Goal: Task Accomplishment & Management: Manage account settings

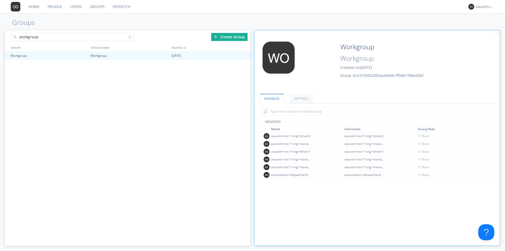
click at [114, 8] on link "Dispatch" at bounding box center [122, 6] width 26 height 13
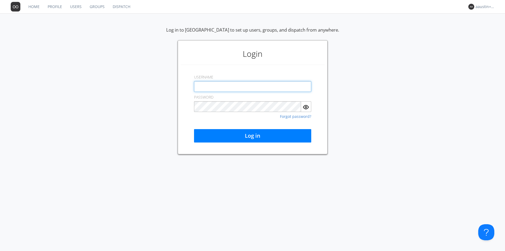
click at [217, 87] on input "text" at bounding box center [252, 86] width 117 height 11
type input "aaustin+ovc1+org@orionlabs.io"
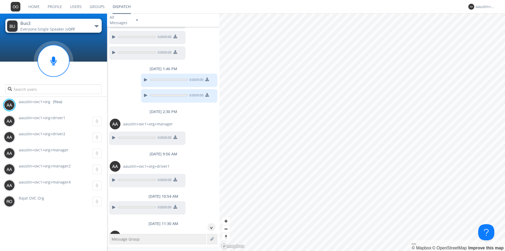
scroll to position [208, 0]
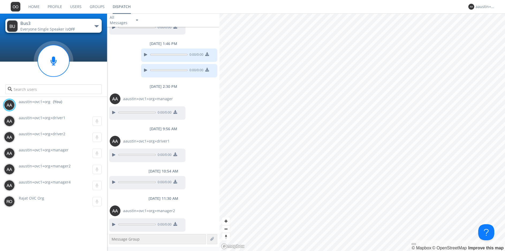
click at [94, 8] on link "Groups" at bounding box center [97, 6] width 23 height 13
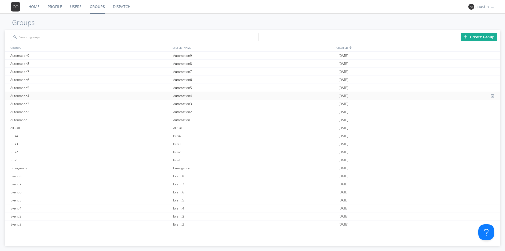
scroll to position [58, 0]
click at [34, 222] on div "Talk Group Bus Mobile" at bounding box center [90, 222] width 163 height 8
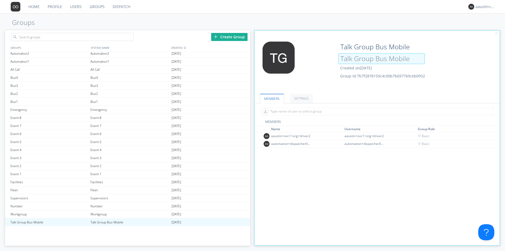
click at [386, 57] on input "Talk Group Bus Mobile" at bounding box center [381, 58] width 86 height 11
click at [413, 59] on input "Talk Group Bus Mobile" at bounding box center [381, 58] width 86 height 11
type input "T"
type input "Hello"
click at [146, 156] on div "Event 3" at bounding box center [129, 158] width 81 height 8
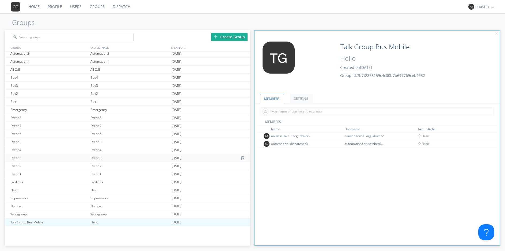
type input "Event 3"
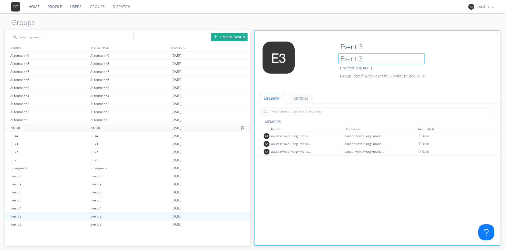
scroll to position [58, 0]
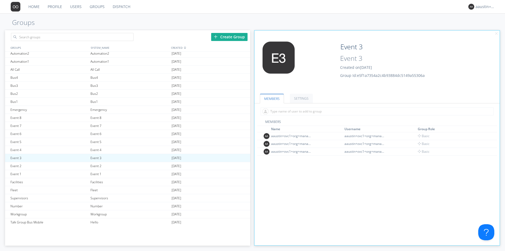
click at [122, 5] on link "Dispatch" at bounding box center [122, 6] width 26 height 13
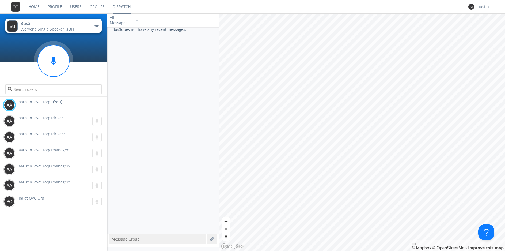
click at [98, 22] on button "Bus3 Everyone · Single Speaker is OFF" at bounding box center [53, 26] width 96 height 14
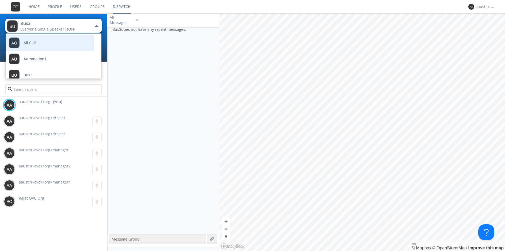
scroll to position [6, 0]
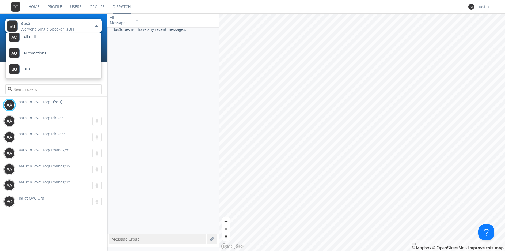
click at [163, 2] on nav "Home Profile Users Groups Dispatch aaustin+ovc1+org" at bounding box center [252, 7] width 505 height 14
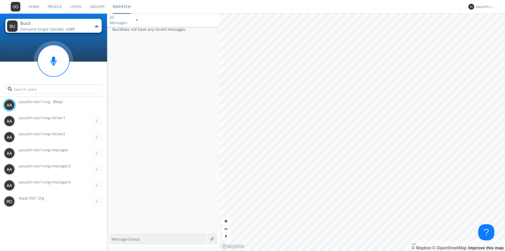
click at [75, 25] on div "Bus3" at bounding box center [50, 23] width 60 height 6
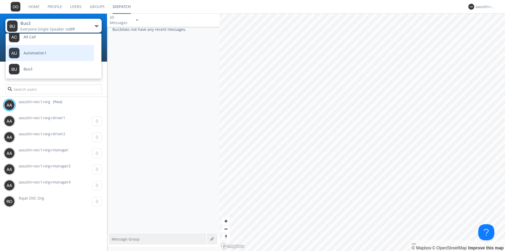
scroll to position [5, 0]
click at [136, 4] on nav "Home Profile Users Groups Dispatch aaustin+ovc1+org" at bounding box center [252, 7] width 505 height 14
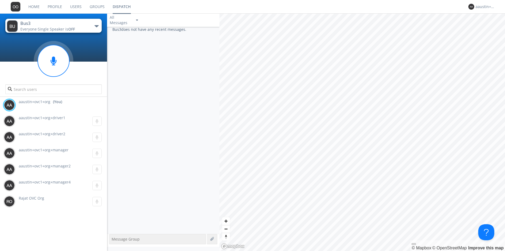
click at [90, 7] on link "Groups" at bounding box center [97, 6] width 23 height 13
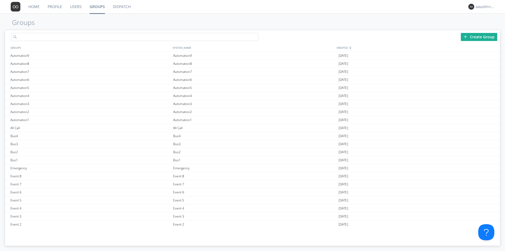
click at [47, 36] on input "text" at bounding box center [134, 37] width 247 height 8
type input "H"
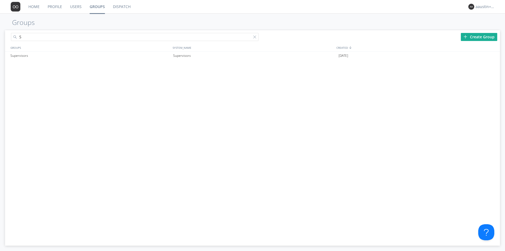
drag, startPoint x: 24, startPoint y: 39, endPoint x: 10, endPoint y: 36, distance: 14.0
click at [10, 36] on div "S" at bounding box center [128, 36] width 247 height 12
type input "W"
click at [120, 8] on link "Dispatch" at bounding box center [122, 6] width 26 height 13
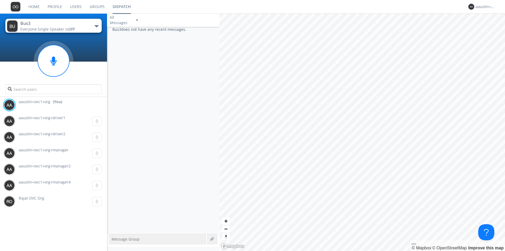
click at [96, 23] on button "Bus3 Everyone · Single Speaker is OFF" at bounding box center [53, 26] width 96 height 14
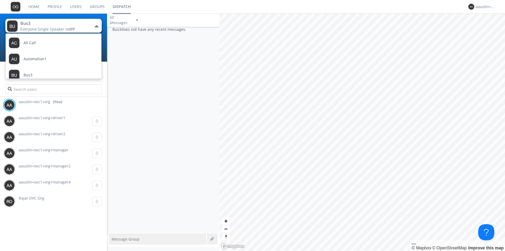
click at [139, 79] on div "Bus3 does not have any recent messages." at bounding box center [163, 130] width 112 height 207
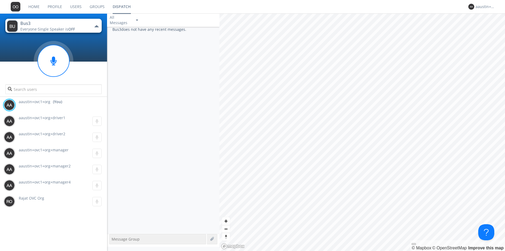
click at [96, 9] on link "Groups" at bounding box center [97, 6] width 23 height 13
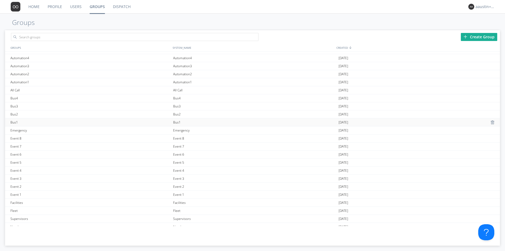
scroll to position [58, 0]
click at [36, 221] on div "Talk Group Bus Mobile" at bounding box center [90, 222] width 163 height 8
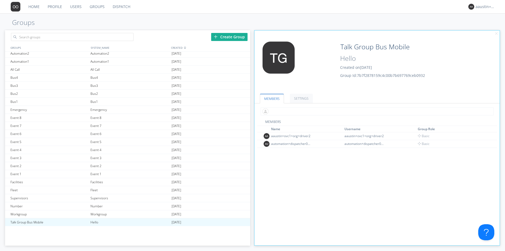
click at [283, 113] on input "text" at bounding box center [377, 111] width 233 height 8
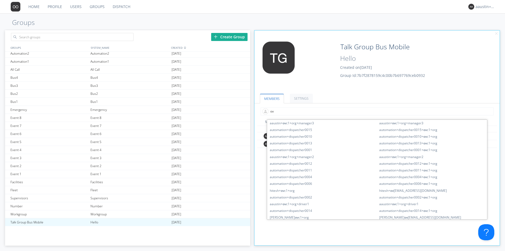
type input "o"
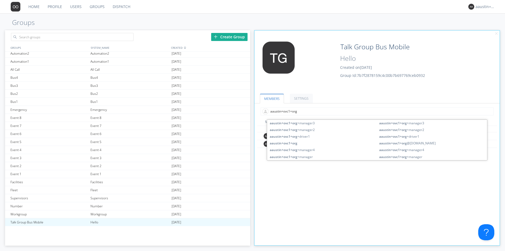
type input "aaustin+ovc1+org@"
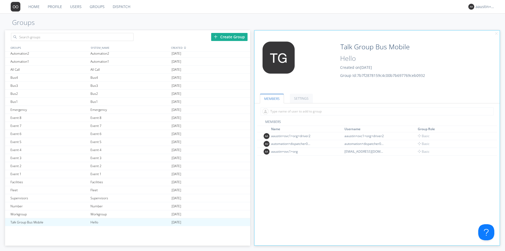
click at [119, 9] on link "Dispatch" at bounding box center [122, 6] width 26 height 13
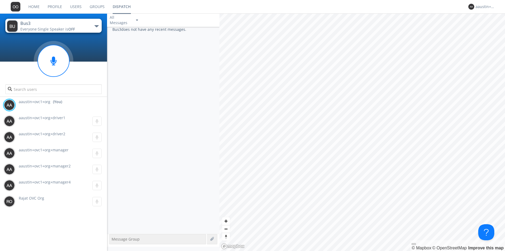
click at [86, 20] on button "Bus3 Everyone · Single Speaker is OFF" at bounding box center [53, 26] width 96 height 14
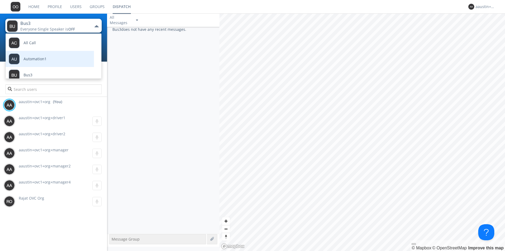
scroll to position [22, 0]
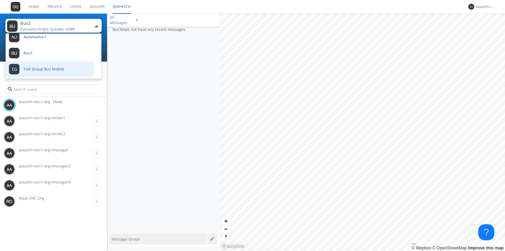
click at [47, 63] on div "Talk Group Bus Mobile" at bounding box center [36, 69] width 55 height 16
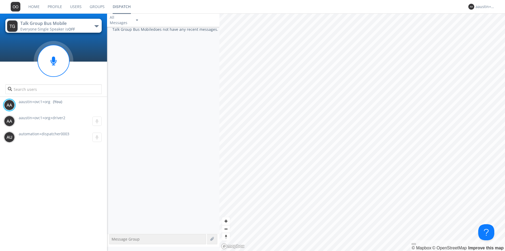
click at [79, 24] on div "Talk Group Bus Mobile" at bounding box center [50, 23] width 60 height 6
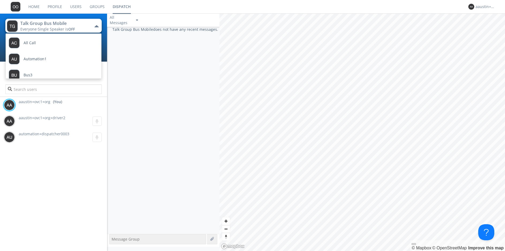
click at [136, 11] on nav "Home Profile Users Groups Dispatch aaustin+ovc1+org" at bounding box center [252, 7] width 505 height 14
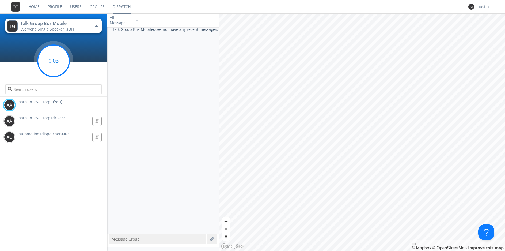
click at [48, 58] on circle at bounding box center [54, 61] width 32 height 32
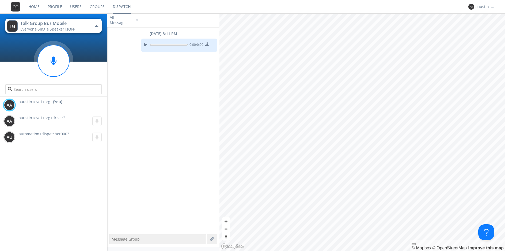
click at [100, 7] on link "Groups" at bounding box center [97, 6] width 23 height 13
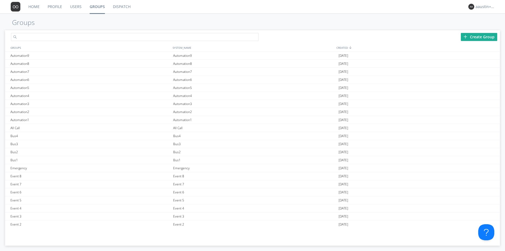
click at [50, 37] on input "text" at bounding box center [134, 37] width 247 height 8
type input "O"
type input "T"
click at [125, 7] on link "Dispatch" at bounding box center [122, 6] width 26 height 13
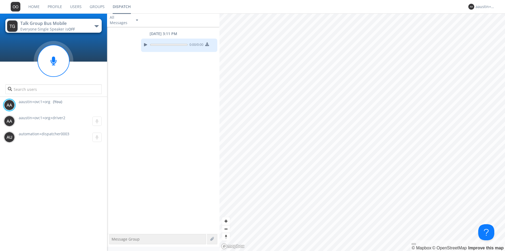
click at [98, 7] on link "Groups" at bounding box center [97, 6] width 23 height 13
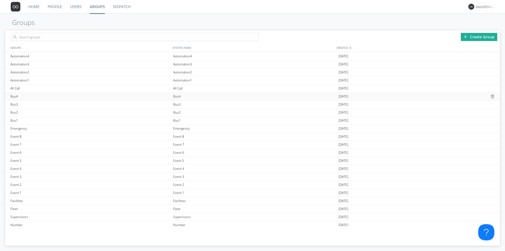
scroll to position [58, 0]
click at [41, 221] on div "Talk Group Bus Mobile" at bounding box center [90, 222] width 163 height 8
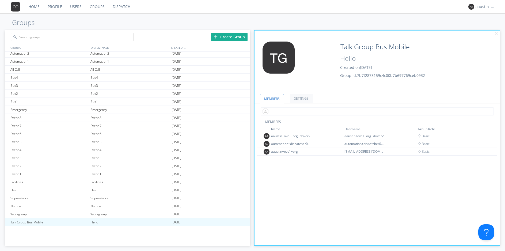
click at [289, 112] on input "text" at bounding box center [377, 111] width 233 height 8
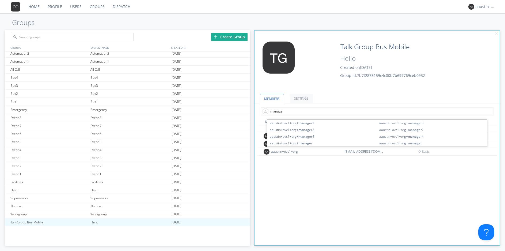
type input "manager"
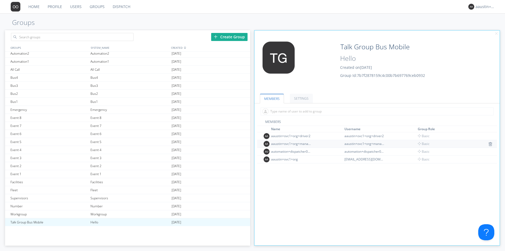
click at [307, 142] on div "aaustin+ovc1+org+manager2" at bounding box center [291, 143] width 40 height 5
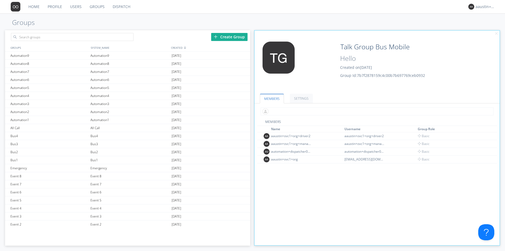
click at [294, 111] on input "text" at bounding box center [377, 111] width 233 height 8
type input "mana"
click at [309, 177] on div "MEMBERS Name Username Group Role aaustin+ovc1+org+driver2 aaustin+ovc1+org+driv…" at bounding box center [377, 207] width 240 height 176
click at [302, 143] on div "aaustin+ovc1+org+manager2" at bounding box center [291, 143] width 40 height 5
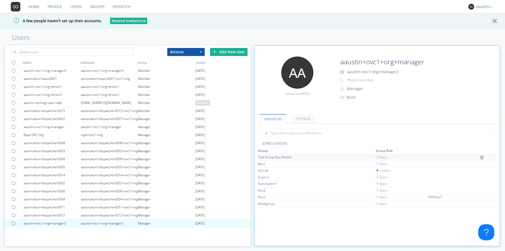
click at [273, 156] on div "Talk Group Bus Mobile" at bounding box center [278, 157] width 40 height 5
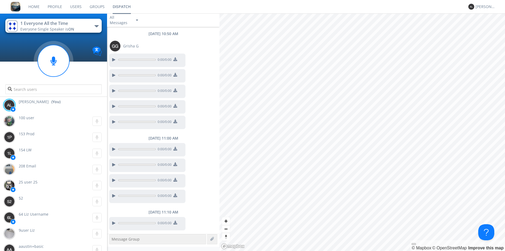
click at [489, 10] on div "Alejandro" at bounding box center [484, 6] width 20 height 7
click at [485, 31] on div "Log Out" at bounding box center [488, 29] width 28 height 10
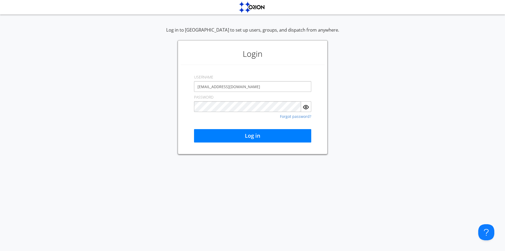
type input "aaustin+qeorg@orionlabs.io"
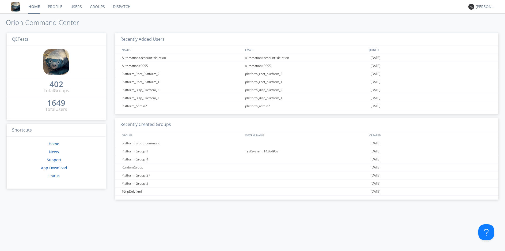
click at [125, 9] on link "Dispatch" at bounding box center [122, 6] width 26 height 13
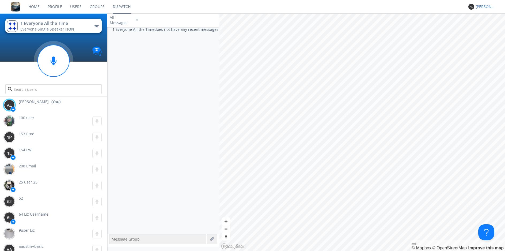
click at [486, 6] on div "Alejandro" at bounding box center [485, 6] width 20 height 5
click at [480, 28] on div "Log Out" at bounding box center [488, 29] width 28 height 10
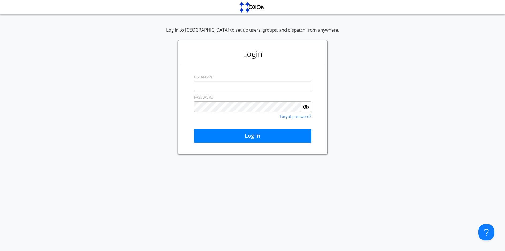
click at [136, 195] on div "Log in to Orion to set up users, groups, and dispatch from anywhere. Login USER…" at bounding box center [252, 131] width 505 height 237
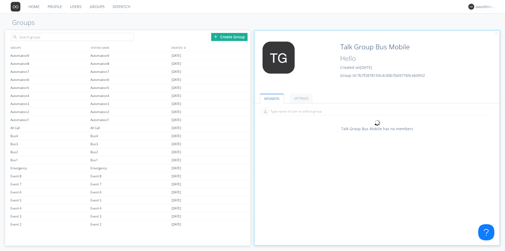
click at [73, 7] on link "Users" at bounding box center [76, 6] width 20 height 13
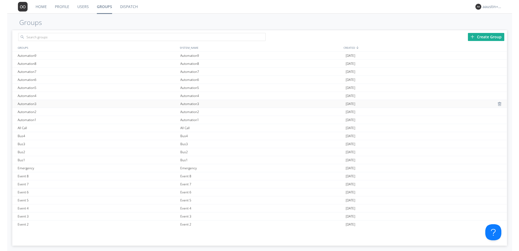
scroll to position [58, 0]
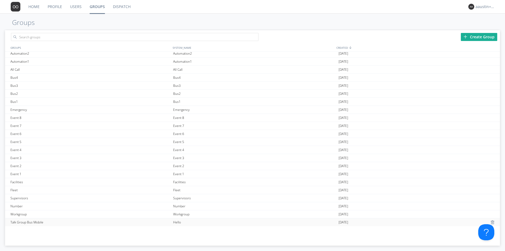
click at [38, 221] on div "Talk Group Bus Mobile" at bounding box center [90, 222] width 163 height 8
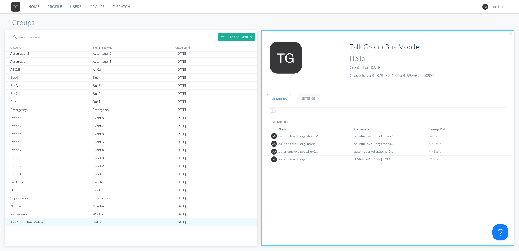
click at [298, 108] on input "text" at bounding box center [387, 111] width 239 height 8
type input "manager"
click at [318, 143] on div "aaustin+ovc1+org+manager2" at bounding box center [299, 143] width 40 height 5
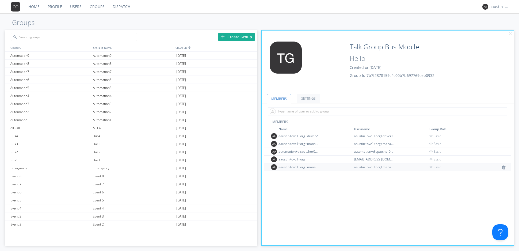
click at [295, 164] on td "aaustin+ovc1+org+manager" at bounding box center [315, 167] width 75 height 8
click at [301, 167] on div "aaustin+ovc1+org+manager" at bounding box center [299, 167] width 40 height 5
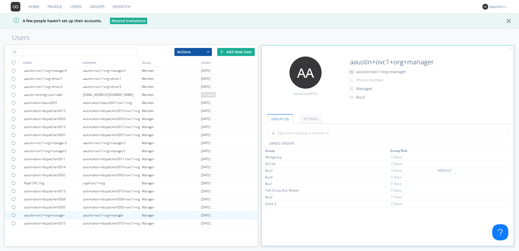
click at [56, 53] on input "text" at bounding box center [74, 52] width 126 height 8
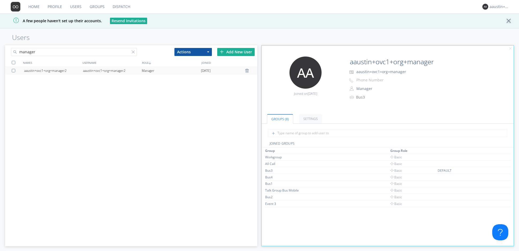
type input "manager"
click at [59, 71] on div "aaustin+ovc1+org+manager2" at bounding box center [53, 71] width 59 height 8
type input "aaustin+ovc1+org+manager2"
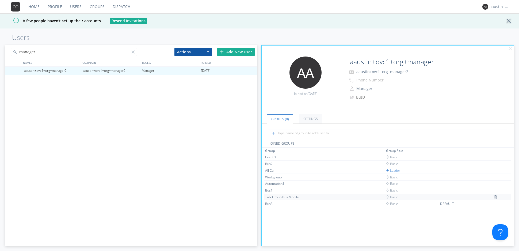
click at [285, 196] on div "Talk Group Bus Mobile" at bounding box center [285, 196] width 40 height 5
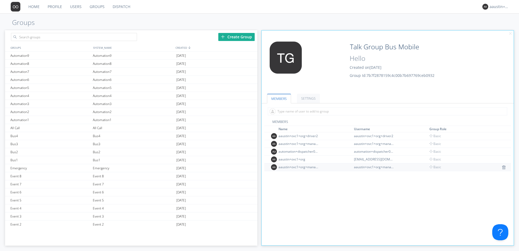
click at [299, 168] on div "aaustin+ovc1+org+manager" at bounding box center [299, 167] width 40 height 5
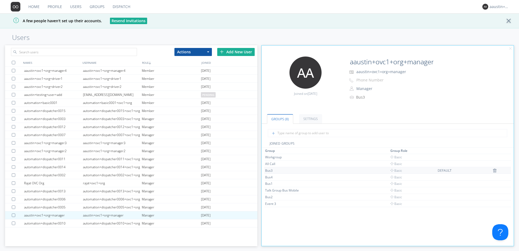
click at [271, 169] on div "Bus3" at bounding box center [285, 170] width 40 height 5
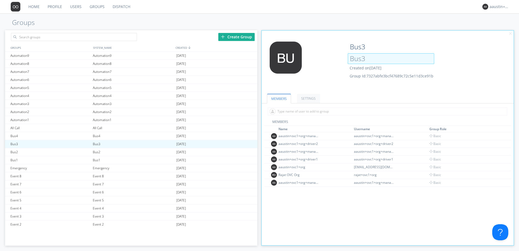
click at [366, 58] on input "Bus3" at bounding box center [391, 58] width 86 height 11
type input "Bus3_Driver"
click at [473, 93] on ul "MEMBERS SETTINGS" at bounding box center [388, 95] width 252 height 16
click at [341, 102] on ul "MEMBERS SETTINGS" at bounding box center [388, 95] width 252 height 16
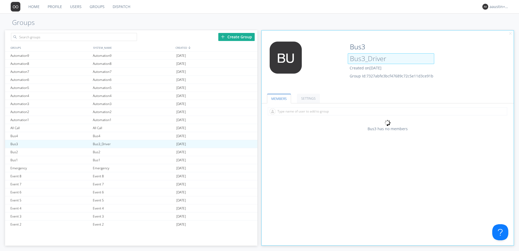
drag, startPoint x: 387, startPoint y: 60, endPoint x: 348, endPoint y: 56, distance: 39.5
click at [348, 56] on input "Bus3_Driver" at bounding box center [391, 58] width 86 height 11
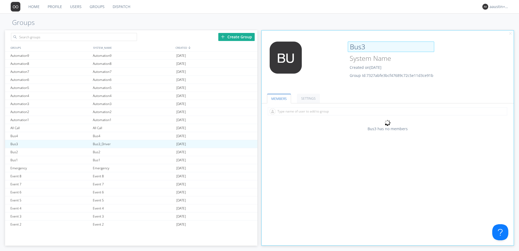
click at [358, 44] on input "Bus3" at bounding box center [391, 46] width 86 height 11
drag, startPoint x: 369, startPoint y: 47, endPoint x: 348, endPoint y: 43, distance: 21.2
click at [348, 43] on input "Bus3" at bounding box center [391, 46] width 86 height 11
paste input "_Driver"
type input "Bus3_Driver"
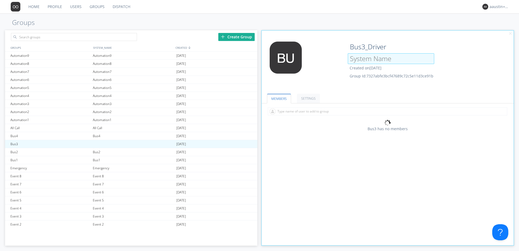
click at [359, 60] on input at bounding box center [391, 58] width 86 height 11
type input "Bus3"
click at [355, 93] on ul "MEMBERS SETTINGS" at bounding box center [388, 95] width 252 height 16
click at [335, 94] on ul "MEMBERS SETTINGS" at bounding box center [388, 95] width 252 height 16
click at [97, 134] on div "Bus4" at bounding box center [132, 136] width 83 height 8
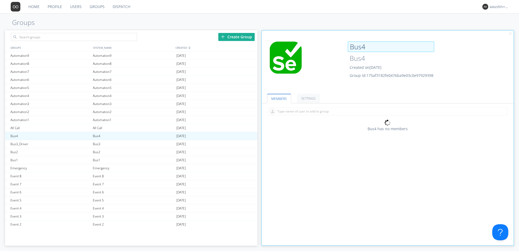
click at [367, 46] on input "Bus4" at bounding box center [391, 46] width 86 height 11
type input "Bus4_Driver"
click at [354, 90] on ul "MEMBERS SETTINGS" at bounding box center [388, 95] width 252 height 16
click at [93, 151] on div "Bus2" at bounding box center [132, 152] width 83 height 8
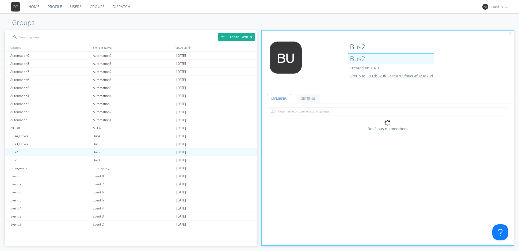
click at [367, 60] on input "Bus2" at bounding box center [391, 58] width 86 height 11
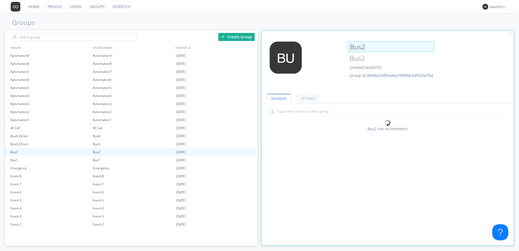
click at [367, 46] on input "Bus2" at bounding box center [391, 46] width 86 height 11
type input "Bus2_Driver"
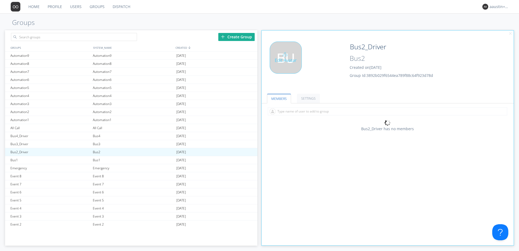
click at [327, 54] on div "Edit Avatar" at bounding box center [304, 63] width 84 height 45
click at [48, 159] on div "Bus1" at bounding box center [50, 160] width 82 height 8
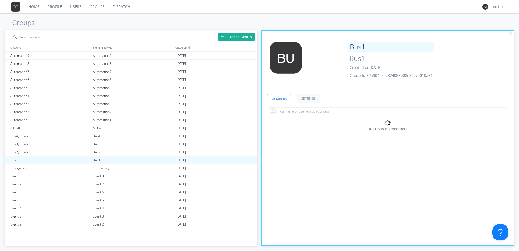
click at [367, 50] on input "Bus1" at bounding box center [391, 46] width 86 height 11
type input "Bus1_Driver"
click at [356, 90] on ul "MEMBERS SETTINGS" at bounding box center [388, 95] width 252 height 16
click at [99, 128] on div "All Call" at bounding box center [132, 128] width 83 height 8
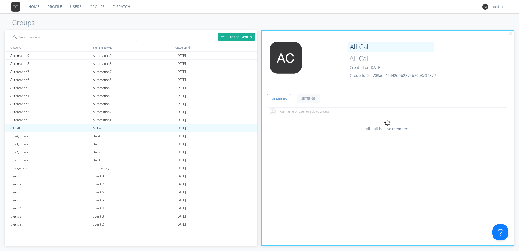
drag, startPoint x: 370, startPoint y: 49, endPoint x: 358, endPoint y: 47, distance: 12.8
click at [357, 47] on input "All Call" at bounding box center [391, 46] width 86 height 11
click at [358, 47] on input "All Call" at bounding box center [391, 46] width 86 height 11
click at [378, 49] on input "All_Call" at bounding box center [391, 46] width 86 height 11
type input "All_Call_Channel"
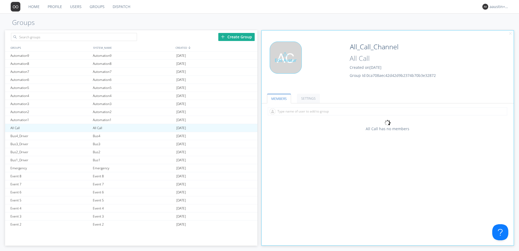
click at [334, 74] on div "Edit Avatar" at bounding box center [304, 63] width 84 height 45
click at [28, 167] on div "Emergency" at bounding box center [50, 168] width 82 height 8
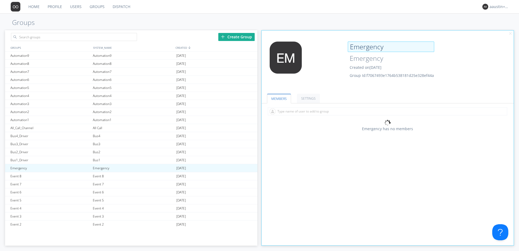
click at [390, 46] on input "Emergency" at bounding box center [391, 46] width 86 height 11
type input "Emergency_Channel"
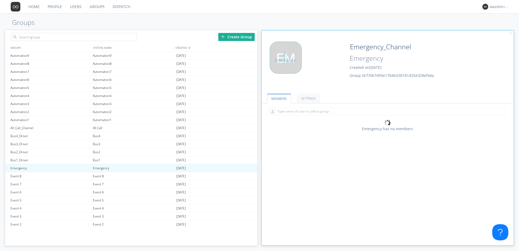
click at [328, 64] on div "Edit Avatar" at bounding box center [304, 63] width 84 height 45
click at [97, 174] on div "Event 8" at bounding box center [132, 176] width 83 height 8
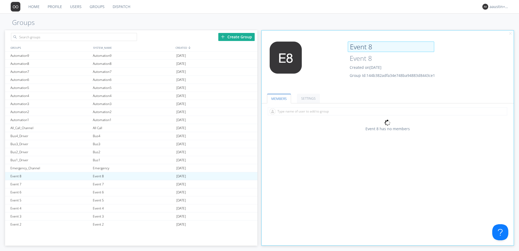
click at [376, 49] on input "Event 8" at bounding box center [391, 46] width 86 height 11
type input "Event_8_Channel"
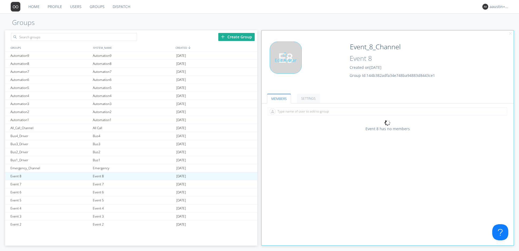
click at [337, 57] on div "Edit Avatar" at bounding box center [304, 63] width 84 height 45
click at [102, 185] on div "Event 7" at bounding box center [132, 184] width 83 height 8
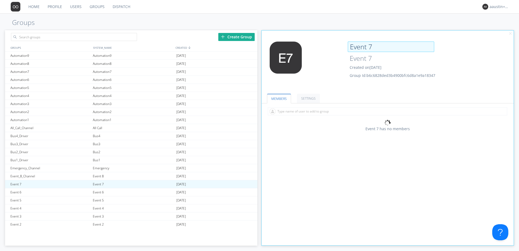
click at [375, 47] on input "Event 7" at bounding box center [391, 46] width 86 height 11
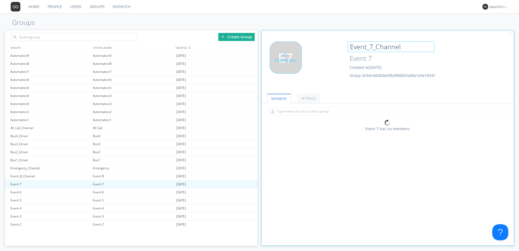
type input "Event_7_Channel"
click at [318, 63] on div "Edit Avatar" at bounding box center [304, 63] width 84 height 45
click at [97, 190] on div "Event 6" at bounding box center [132, 192] width 83 height 8
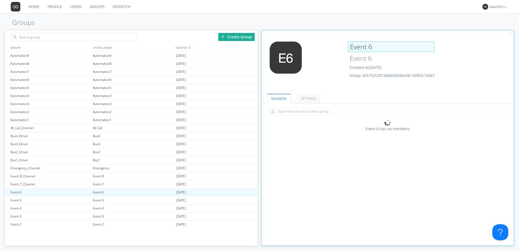
click at [368, 47] on input "Event 6" at bounding box center [391, 46] width 86 height 11
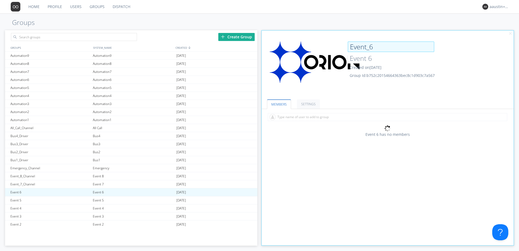
click at [378, 45] on input "Event_6" at bounding box center [391, 46] width 86 height 11
type input "Event_6_channel"
click at [360, 85] on div "Edit Avatar Event_6_channel Event 6 Created on 2025-06-02 Group Id: b752c201546…" at bounding box center [387, 67] width 257 height 56
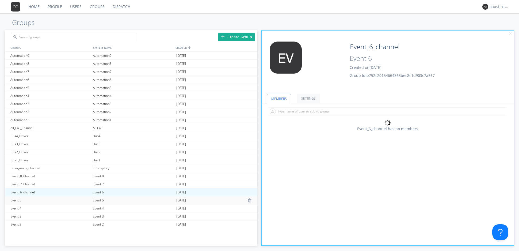
click at [95, 199] on div "Event 5" at bounding box center [132, 200] width 83 height 8
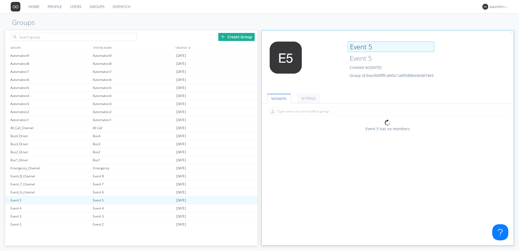
click at [375, 49] on input "Event 5" at bounding box center [391, 46] width 86 height 11
type input "Event_5_Channel"
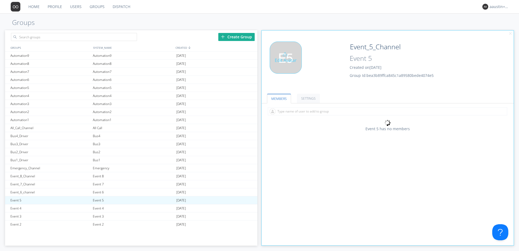
click at [330, 74] on div "Edit Avatar" at bounding box center [304, 63] width 84 height 45
click at [103, 208] on div "Event 4" at bounding box center [132, 208] width 83 height 8
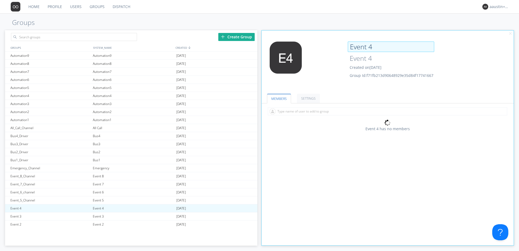
click at [372, 48] on input "Event 4" at bounding box center [391, 46] width 86 height 11
type input "Event_4_Channel"
click at [363, 87] on ul "MEMBERS SETTINGS" at bounding box center [388, 95] width 252 height 16
click at [85, 216] on div "Event 3" at bounding box center [50, 216] width 82 height 8
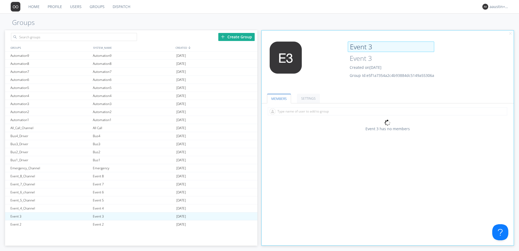
click at [386, 48] on input "Event 3" at bounding box center [391, 46] width 86 height 11
type input "Event_3_Channel"
click at [364, 82] on div "Edit Avatar Event_3_Channel Event 3 Created on [DATE] Group Id: e5f1a7354a2c4b9…" at bounding box center [387, 64] width 257 height 51
click at [92, 226] on div "Event 2" at bounding box center [132, 224] width 83 height 8
click at [371, 47] on input "Event 2" at bounding box center [391, 46] width 86 height 11
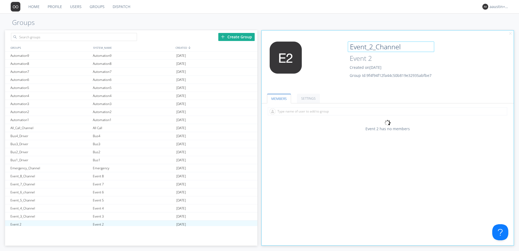
type input "Event_2_Channel"
click at [347, 95] on ul "MEMBERS SETTINGS" at bounding box center [388, 95] width 252 height 16
click at [37, 55] on div "Automation9" at bounding box center [50, 56] width 82 height 8
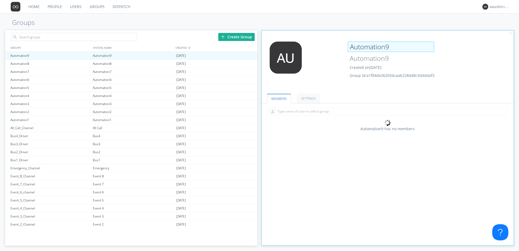
click at [391, 48] on input "Automation9" at bounding box center [391, 46] width 86 height 11
type input "Automation9_Channel"
click at [340, 91] on ul "MEMBERS SETTINGS" at bounding box center [388, 95] width 252 height 16
click at [91, 64] on div "Automation8" at bounding box center [132, 64] width 83 height 8
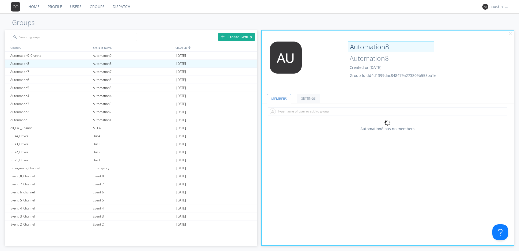
click at [393, 46] on input "Automation8" at bounding box center [391, 46] width 86 height 11
type input "Automation8_Channel"
click at [361, 87] on ul "MEMBERS SETTINGS" at bounding box center [388, 95] width 252 height 16
click at [49, 70] on div "Automation7" at bounding box center [50, 72] width 82 height 8
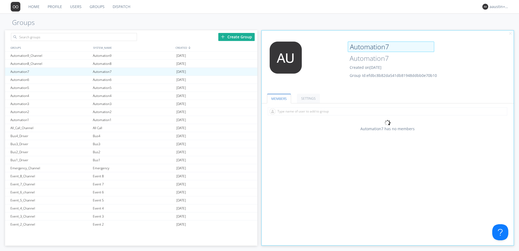
click at [389, 48] on input "Automation7" at bounding box center [391, 46] width 86 height 11
type input "Automation7_Channel"
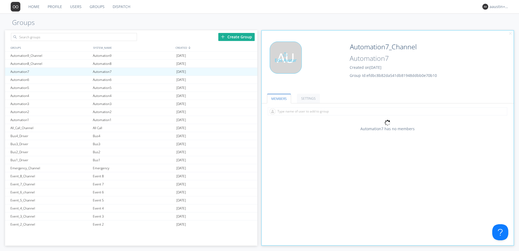
click at [337, 83] on div "Edit Avatar" at bounding box center [304, 63] width 84 height 45
click at [96, 79] on div "Automation6" at bounding box center [132, 80] width 83 height 8
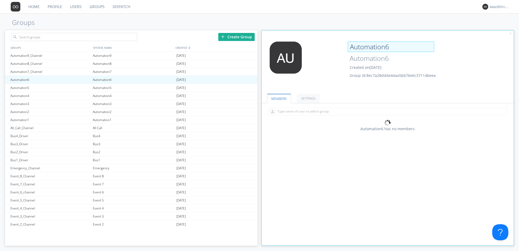
click at [388, 48] on input "Automation6" at bounding box center [391, 46] width 86 height 11
type input "Automation6_Channel"
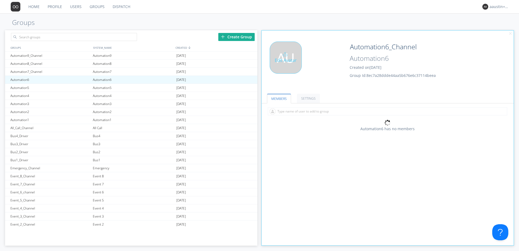
click at [334, 84] on div "Edit Avatar" at bounding box center [304, 63] width 84 height 45
click at [105, 87] on div "Automation5" at bounding box center [132, 88] width 83 height 8
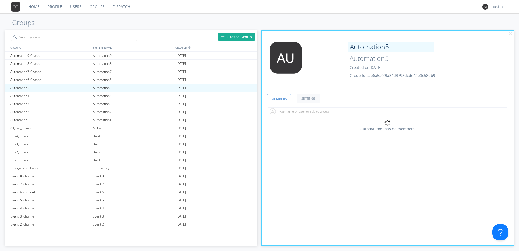
click at [390, 46] on input "Automation5" at bounding box center [391, 46] width 86 height 11
type input "Automation5_Channel"
click at [368, 86] on div "Edit Avatar Automation5_Channel Automation5 Created on 2025-06-05 Group Id: cab…" at bounding box center [387, 64] width 257 height 51
click at [104, 95] on div "Automation4" at bounding box center [132, 96] width 83 height 8
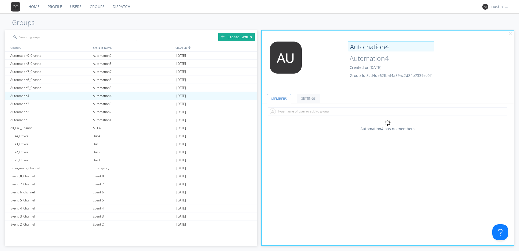
click at [390, 47] on input "Automation4" at bounding box center [391, 46] width 86 height 11
type input "Automation4_Channel"
click at [371, 84] on div "Edit Avatar Automation4_Channel Automation4 Created on [DATE] Group Id: 3cd4de6…" at bounding box center [387, 64] width 257 height 51
click at [101, 103] on div "Automation3" at bounding box center [132, 104] width 83 height 8
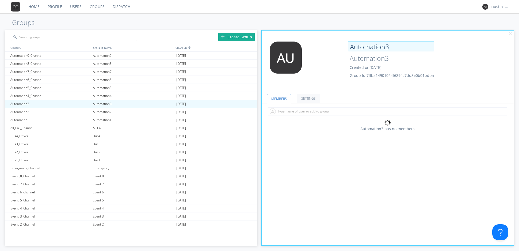
click at [388, 47] on input "Automation3" at bounding box center [391, 46] width 86 height 11
type input "Automation3_Channel"
click at [331, 89] on ul "MEMBERS SETTINGS" at bounding box center [388, 95] width 252 height 16
click at [93, 110] on div "Automation2" at bounding box center [132, 112] width 83 height 8
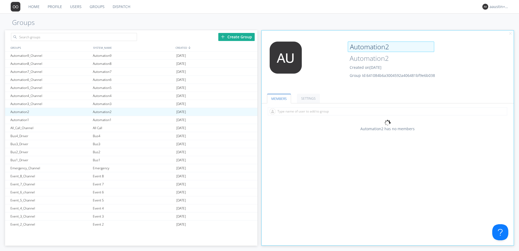
click at [391, 49] on input "Automation2" at bounding box center [391, 46] width 86 height 11
type input "Automation2_Channel"
click at [351, 89] on ul "MEMBERS SETTINGS" at bounding box center [388, 95] width 252 height 16
click at [108, 119] on div "Automation1" at bounding box center [132, 120] width 83 height 8
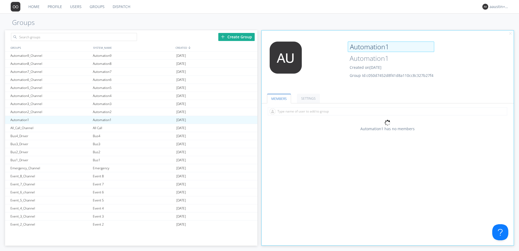
click at [399, 48] on input "Automation1" at bounding box center [391, 46] width 86 height 11
type input "Automation1_Channel"
click at [398, 94] on ul "MEMBERS SETTINGS" at bounding box center [388, 95] width 252 height 16
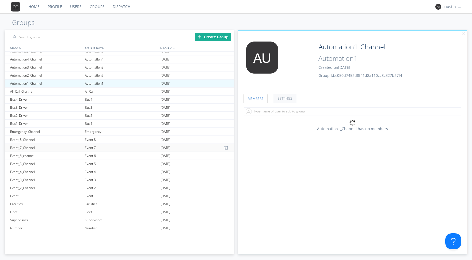
scroll to position [51, 0]
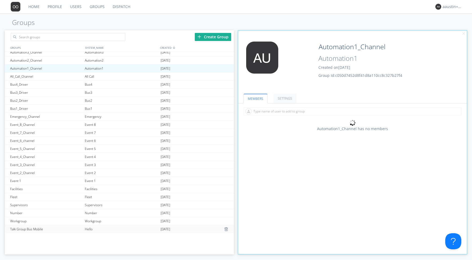
click at [36, 225] on div "Talk Group Bus Mobile" at bounding box center [46, 229] width 75 height 8
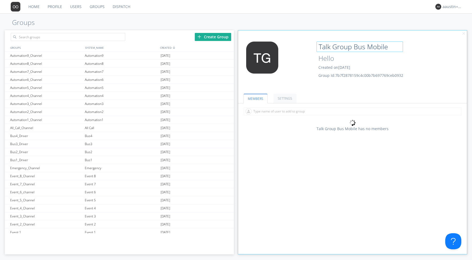
drag, startPoint x: 391, startPoint y: 47, endPoint x: 341, endPoint y: 41, distance: 50.2
click at [341, 41] on div "Edit Avatar Talk Group Bus Mobile Hello Created on 2025-06-02 Group Id: 7b7f287…" at bounding box center [352, 64] width 234 height 51
click at [335, 58] on input "Hello" at bounding box center [359, 58] width 86 height 11
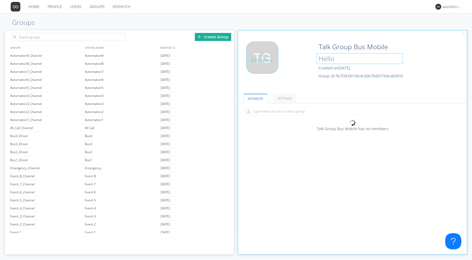
drag, startPoint x: 335, startPoint y: 58, endPoint x: 312, endPoint y: 55, distance: 23.5
click at [312, 55] on div "Edit Avatar Talk Group Bus Mobile Hello Created on 2025-06-02 Group Id: 7b7f287…" at bounding box center [352, 64] width 234 height 51
paste input "Talk Group Bus Mobile"
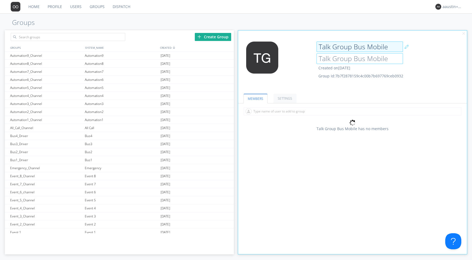
type input "Talk Group Bus Mobile"
click at [333, 45] on input "Talk Group Bus Mobile" at bounding box center [359, 46] width 86 height 11
click at [354, 44] on input "Talk_Group Bus Mobile" at bounding box center [359, 46] width 86 height 11
click at [369, 46] on input "Talk_Group_Bus Mobile" at bounding box center [359, 46] width 86 height 11
type input "Talk_Group_Bus_Mobile"
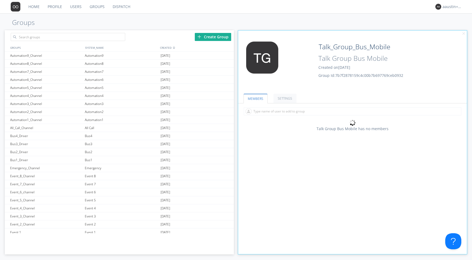
click at [346, 89] on ul "MEMBERS SETTINGS" at bounding box center [352, 95] width 229 height 16
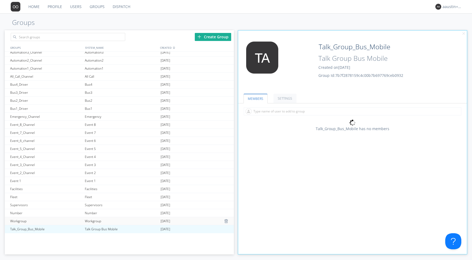
scroll to position [48, 0]
click at [62, 215] on div "Number" at bounding box center [46, 216] width 75 height 8
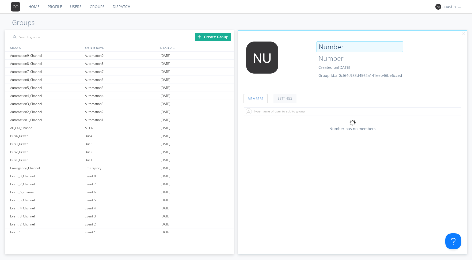
click at [343, 49] on input "Number" at bounding box center [359, 46] width 86 height 11
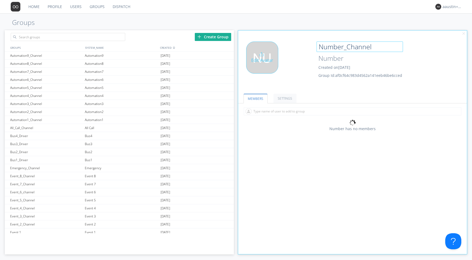
type input "Number_Channel"
click at [281, 86] on div "Edit Avatar" at bounding box center [276, 63] width 76 height 45
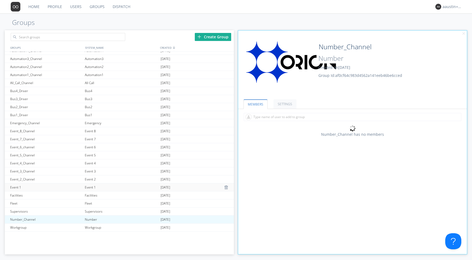
scroll to position [51, 0]
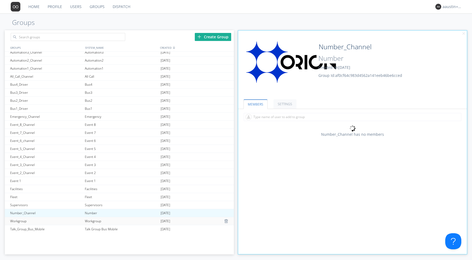
click at [86, 220] on div "Workgroup" at bounding box center [121, 221] width 76 height 8
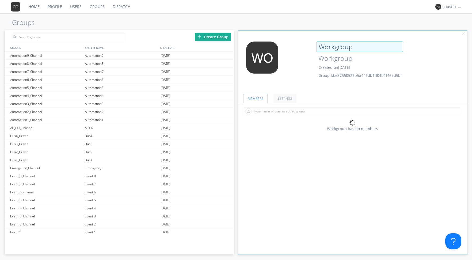
click at [351, 48] on input "Workgroup" at bounding box center [359, 46] width 86 height 11
type input "Workgroup_Channel"
click at [287, 31] on div "Edit Avatar Workgroup_Channel Workgroup Created on [DATE] Group Id: e37550529b5…" at bounding box center [352, 59] width 234 height 62
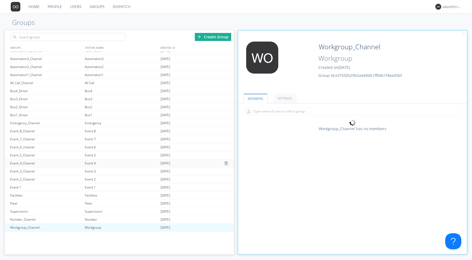
scroll to position [51, 0]
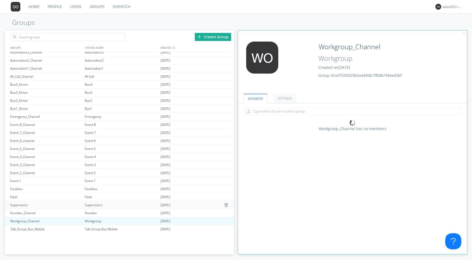
click at [91, 204] on div "Supervisors" at bounding box center [121, 205] width 76 height 8
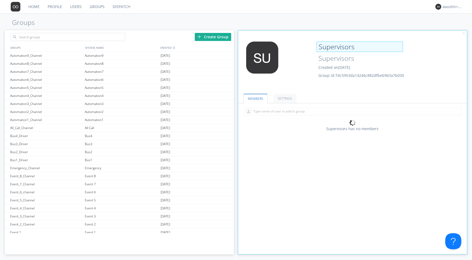
click at [357, 49] on input "Supervisors" at bounding box center [359, 46] width 86 height 11
type input "Supervisors_Channel"
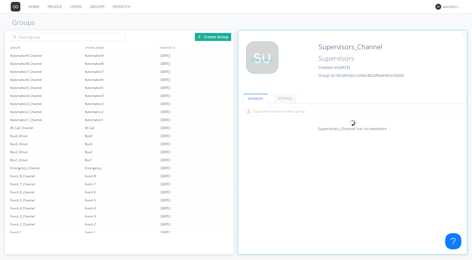
click at [276, 85] on div "Edit Avatar" at bounding box center [276, 63] width 76 height 45
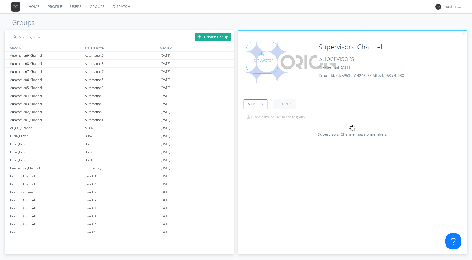
click at [282, 89] on div "Edit Avatar" at bounding box center [276, 66] width 76 height 51
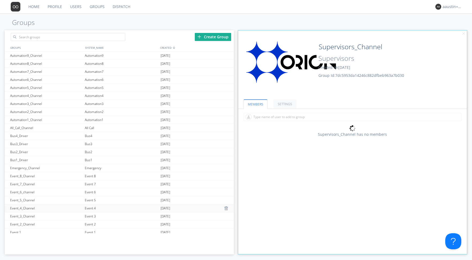
scroll to position [51, 0]
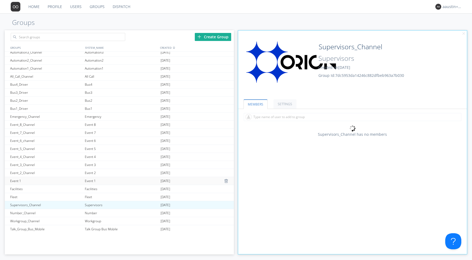
click at [97, 180] on div "Event 1" at bounding box center [121, 181] width 76 height 8
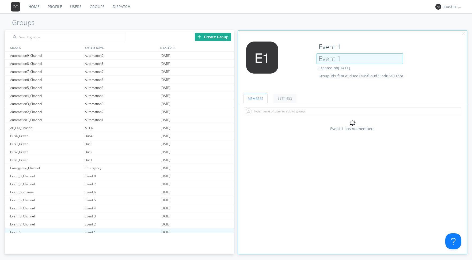
click at [347, 58] on input "Event 1" at bounding box center [359, 58] width 86 height 11
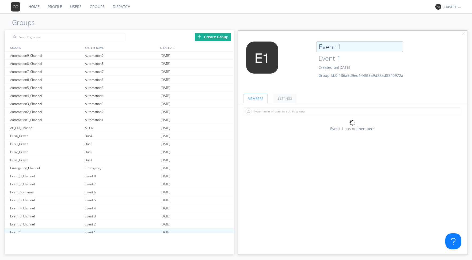
click at [338, 46] on input "Event 1" at bounding box center [359, 46] width 86 height 11
click at [345, 46] on input "Event_1" at bounding box center [359, 46] width 86 height 11
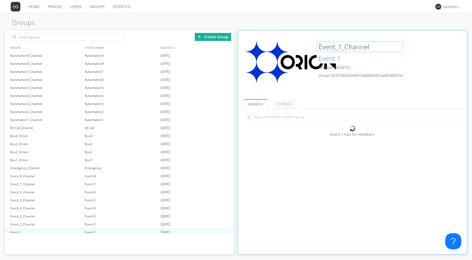
type input "Event_1_Channel"
click at [323, 101] on ul "MEMBERS SETTINGS" at bounding box center [352, 101] width 229 height 16
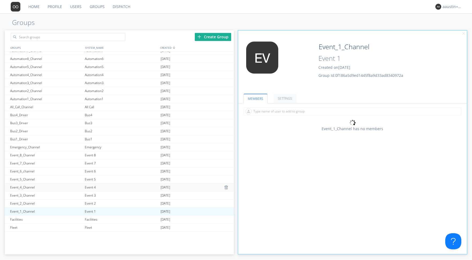
scroll to position [51, 0]
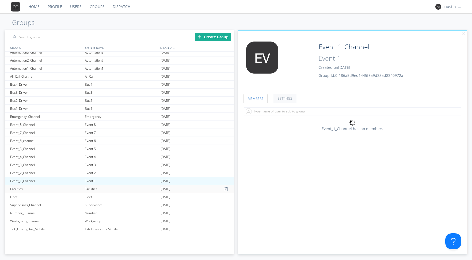
click at [83, 188] on div "Facilities" at bounding box center [121, 189] width 76 height 8
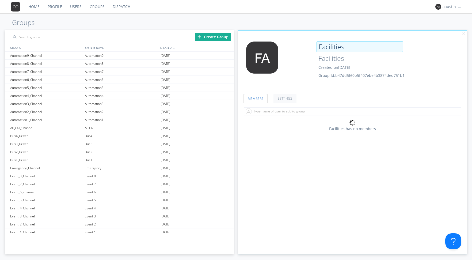
click at [348, 50] on input "Facilities" at bounding box center [359, 46] width 86 height 11
type input "Facilities_Channel"
click at [315, 86] on div "Edit Avatar Facilities_Channel Facilities Created on [DATE] Group Id: b47dd5f60…" at bounding box center [352, 64] width 234 height 51
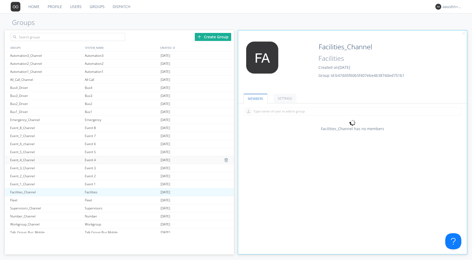
scroll to position [51, 0]
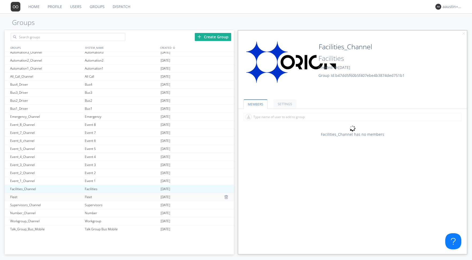
click at [86, 196] on div "Fleet" at bounding box center [121, 197] width 76 height 8
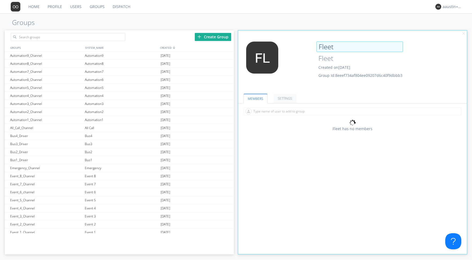
click at [336, 50] on input "Fleet" at bounding box center [359, 46] width 86 height 11
type input "Fleet_Channel"
click at [329, 90] on ul "MEMBERS SETTINGS" at bounding box center [352, 95] width 229 height 16
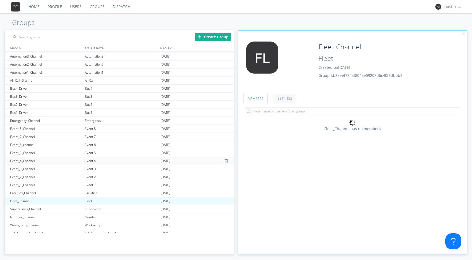
scroll to position [51, 0]
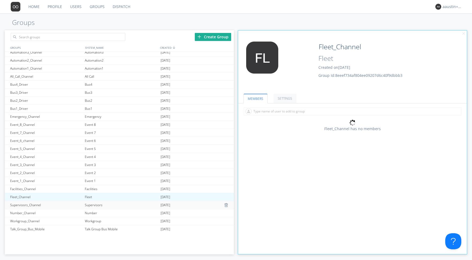
click at [89, 205] on div "Supervisors" at bounding box center [121, 205] width 76 height 8
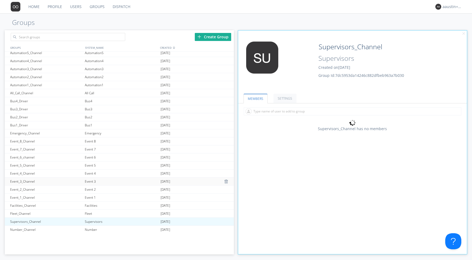
scroll to position [51, 0]
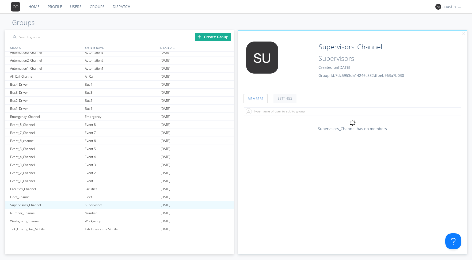
click at [121, 10] on link "Dispatch" at bounding box center [122, 6] width 26 height 13
